Goal: Navigation & Orientation: Find specific page/section

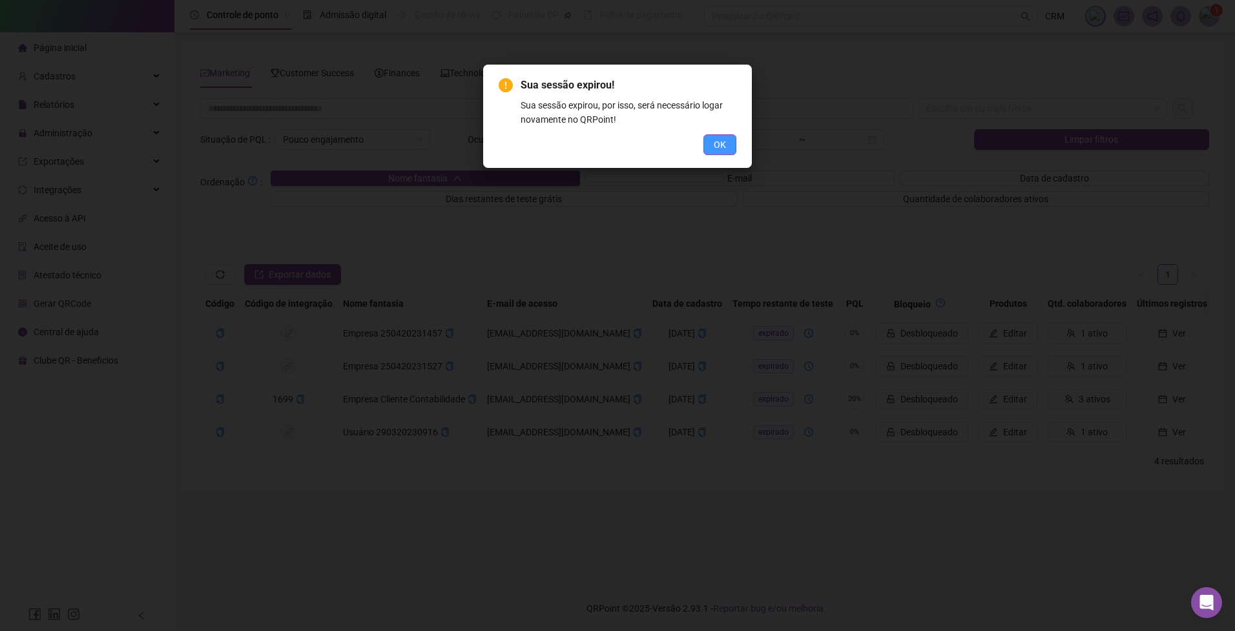
click at [726, 147] on button "OK" at bounding box center [719, 144] width 33 height 21
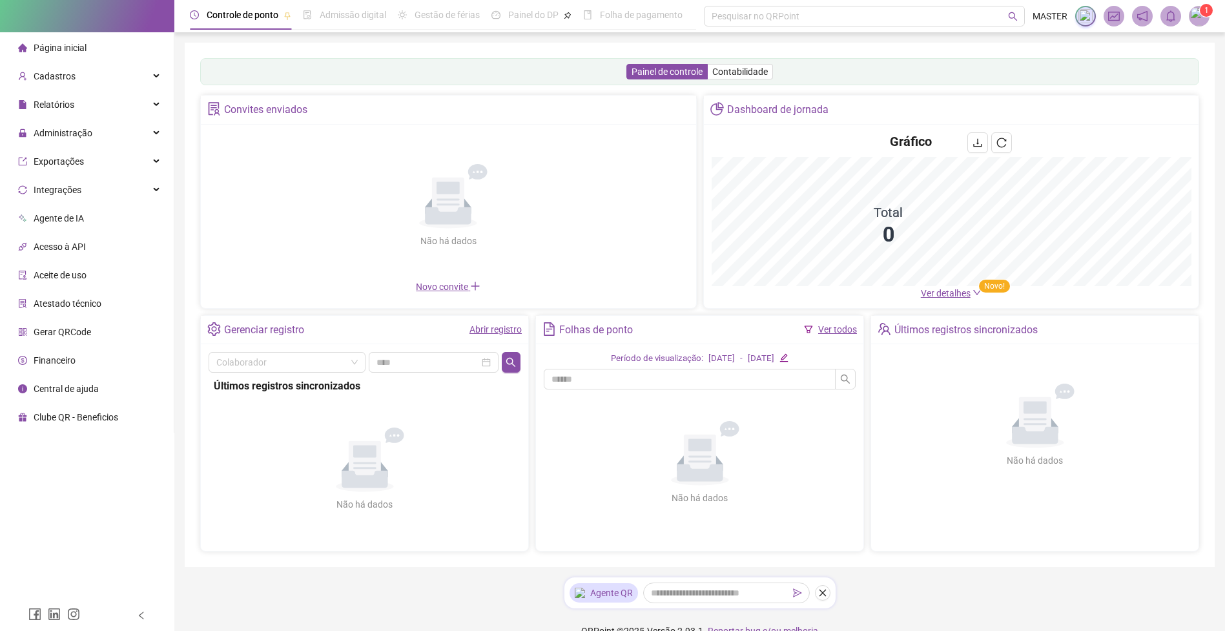
click at [1201, 23] on img at bounding box center [1199, 15] width 19 height 19
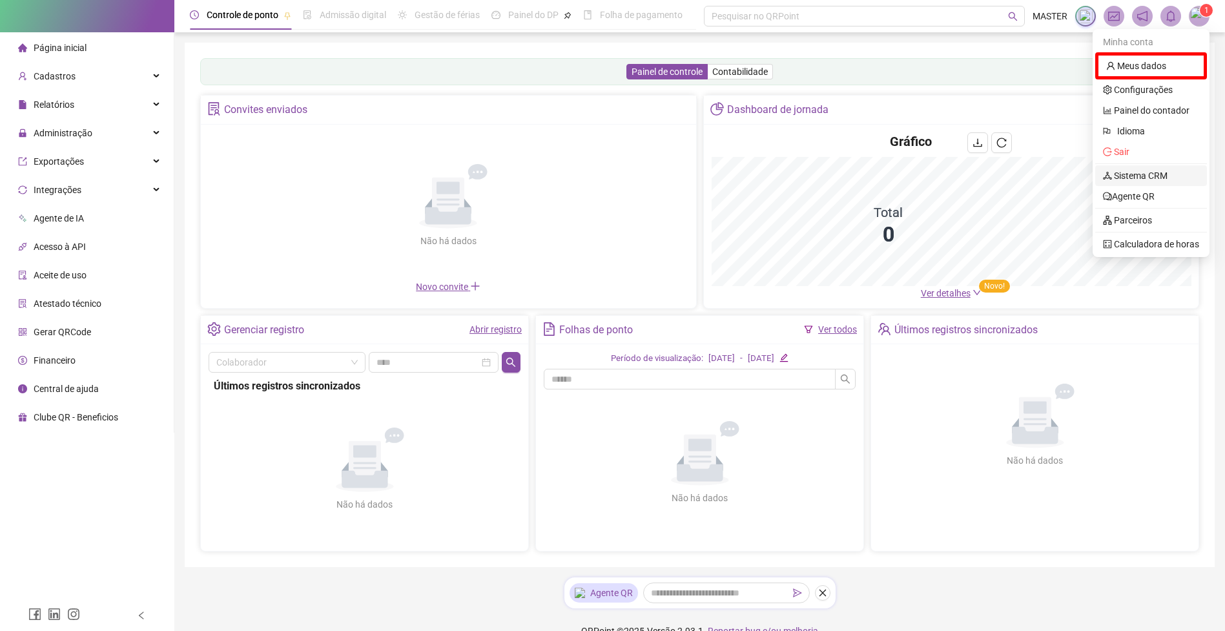
click at [1148, 171] on link "Sistema CRM" at bounding box center [1135, 176] width 65 height 10
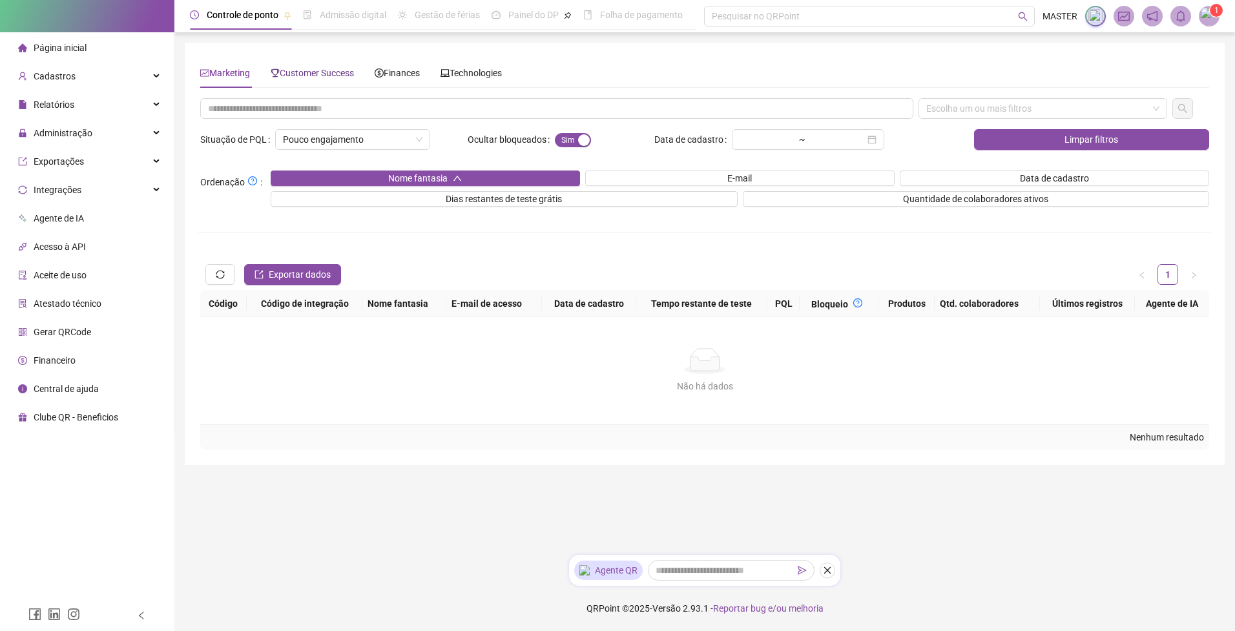
click at [337, 78] on div "Customer Success" at bounding box center [312, 73] width 83 height 14
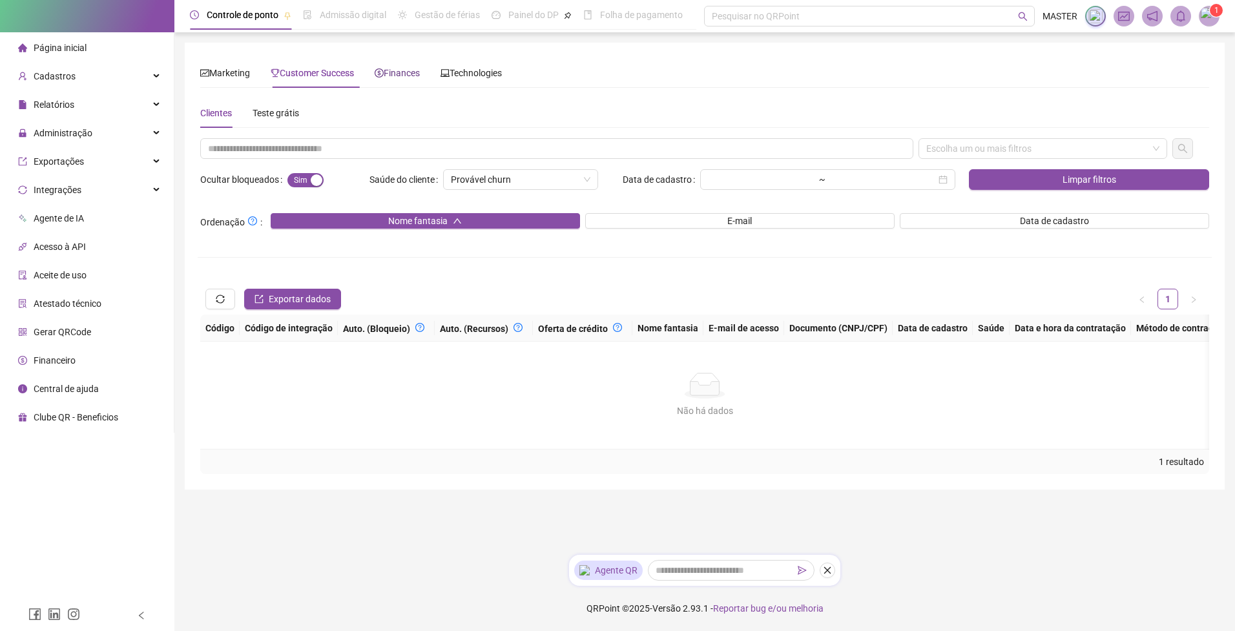
click at [404, 74] on span "Finances" at bounding box center [397, 73] width 45 height 10
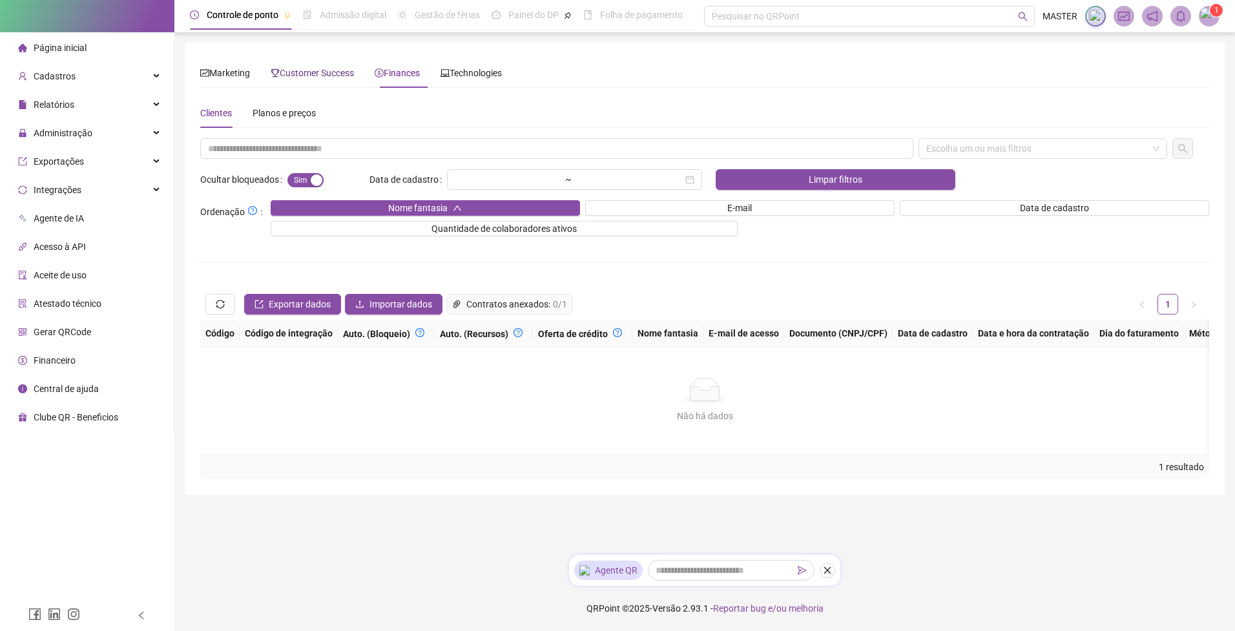
click at [320, 77] on span "Customer Success" at bounding box center [312, 73] width 83 height 10
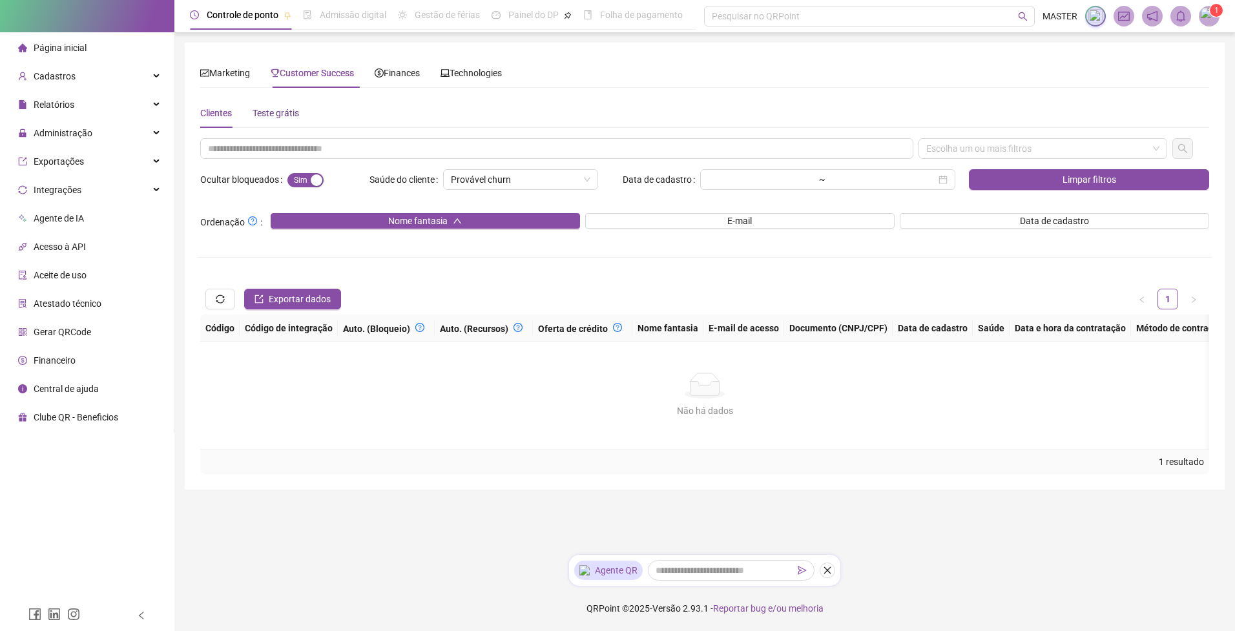
click at [280, 116] on div "Teste grátis" at bounding box center [276, 113] width 47 height 14
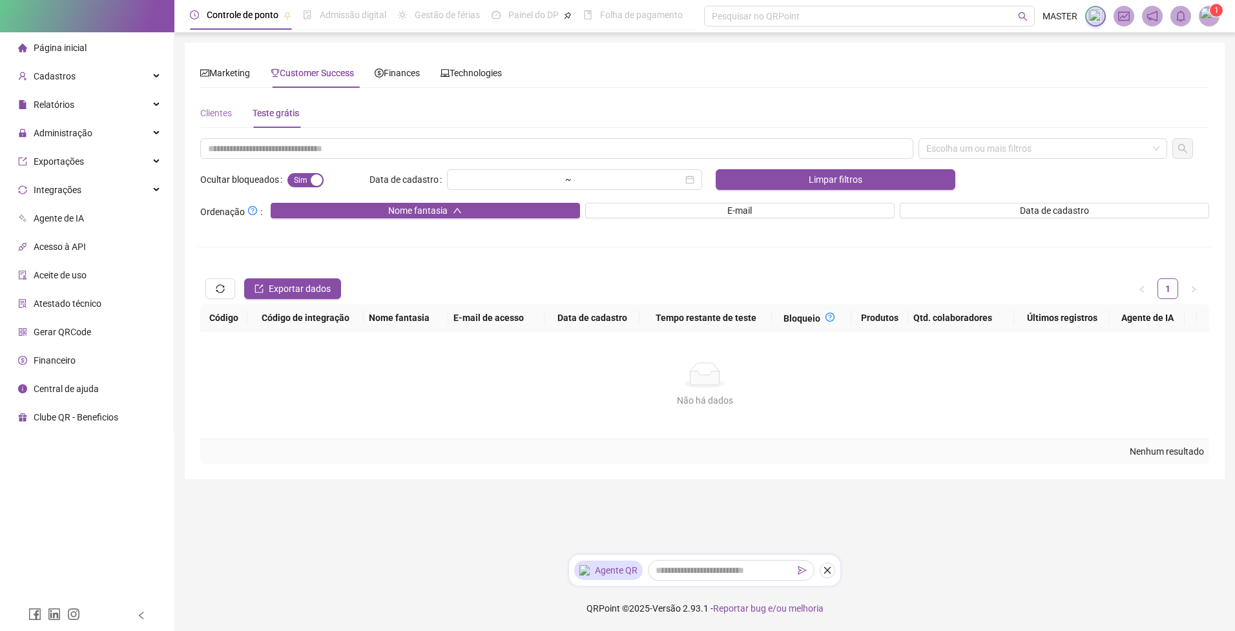
click at [227, 120] on div "Clientes" at bounding box center [216, 113] width 32 height 30
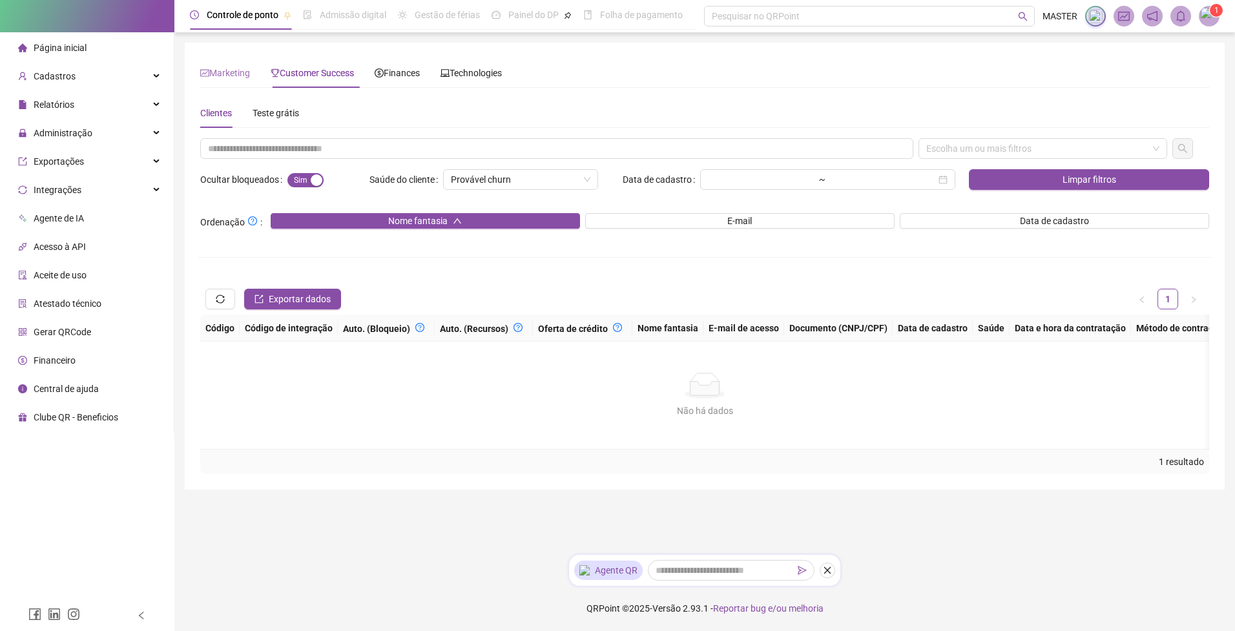
click at [247, 82] on div "Marketing" at bounding box center [225, 73] width 50 height 30
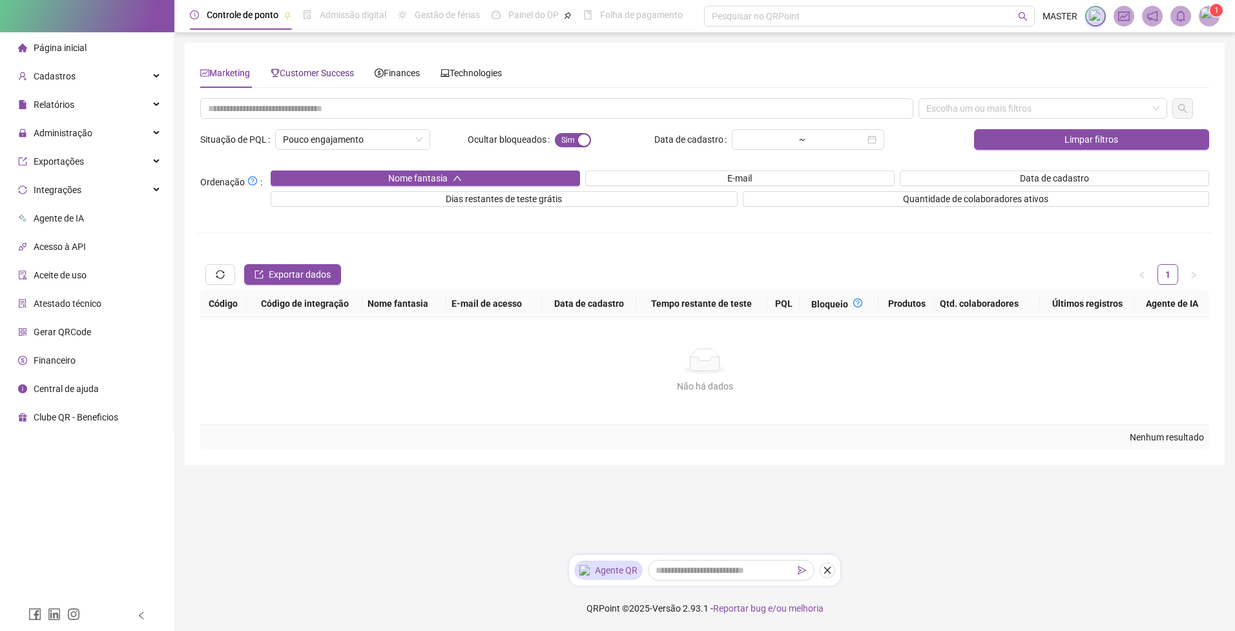
click at [313, 74] on span "Customer Success" at bounding box center [312, 73] width 83 height 10
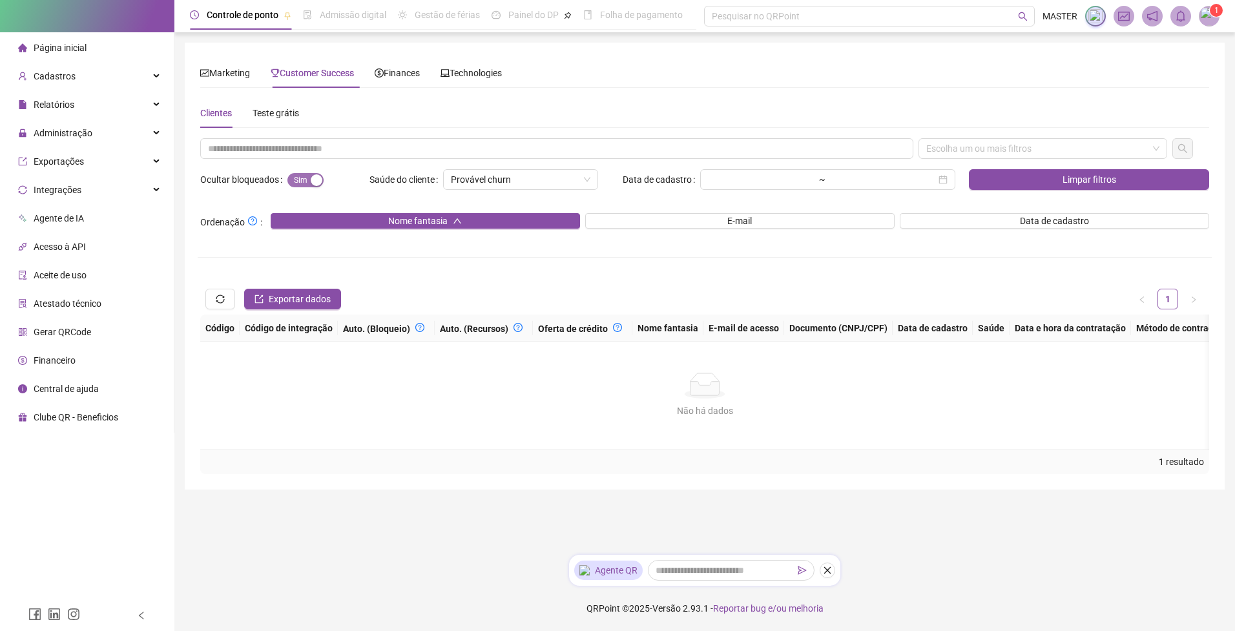
click at [305, 178] on span "Sim Não" at bounding box center [305, 180] width 36 height 14
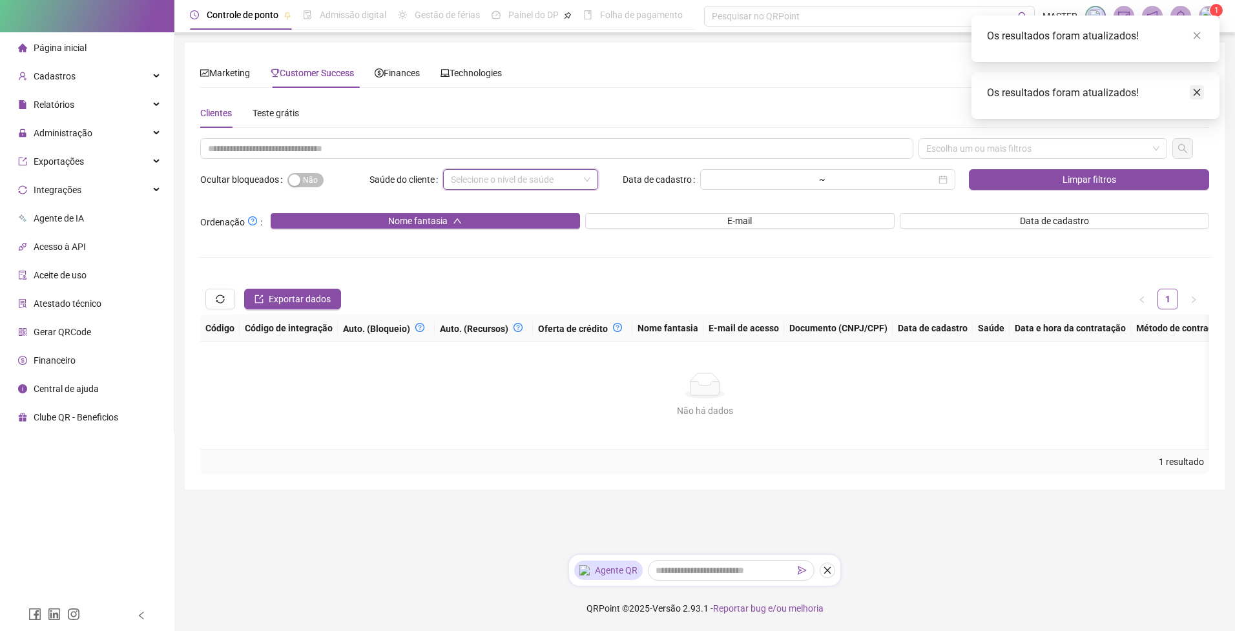
click at [1202, 94] on link "Close" at bounding box center [1197, 92] width 14 height 14
click at [1199, 37] on icon "close" at bounding box center [1196, 35] width 9 height 9
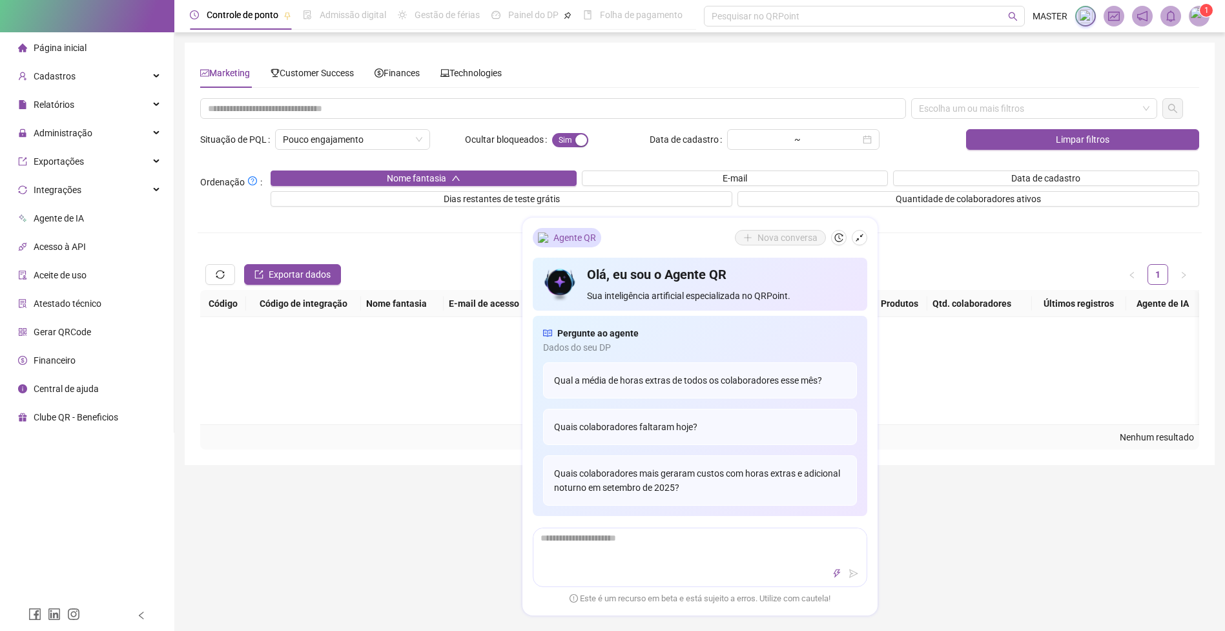
click at [457, 233] on div "Escolha um ou mais filtros Situação de PQL Pouco engajamento Ocultar bloqueados…" at bounding box center [700, 273] width 1004 height 351
